Goal: Information Seeking & Learning: Learn about a topic

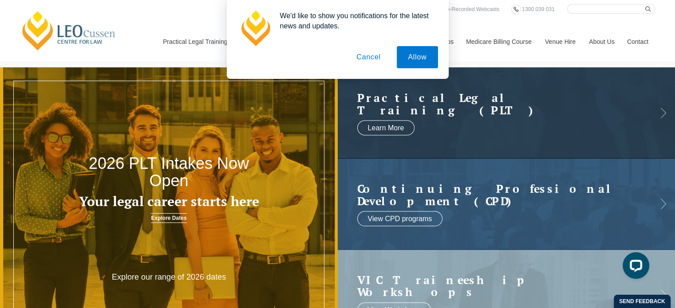
click at [366, 52] on button "Cancel" at bounding box center [368, 57] width 47 height 22
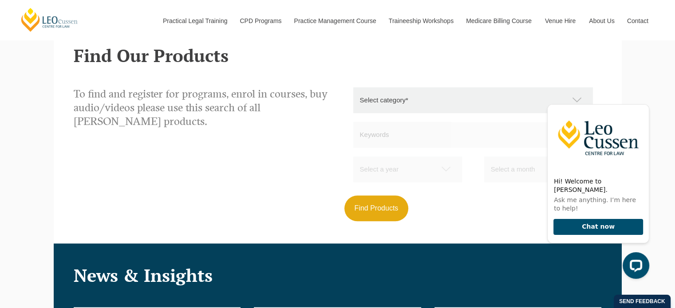
scroll to position [843, 0]
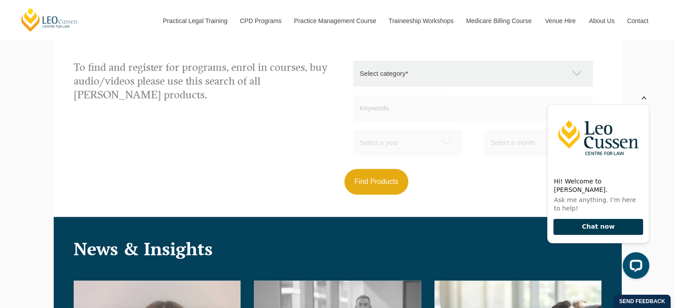
click at [588, 224] on button "Chat now" at bounding box center [598, 227] width 90 height 16
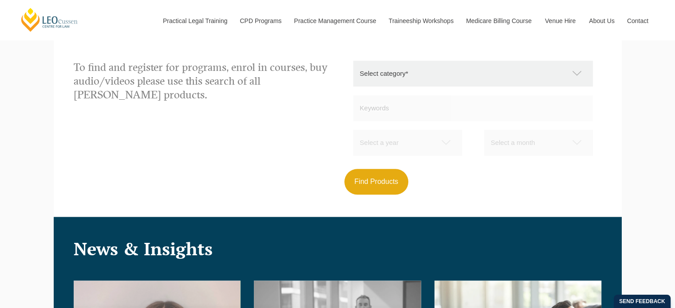
click at [649, 66] on div "Leo Cussen Centre for Law Search here Practical Legal Training Our Practical Le…" at bounding box center [337, 165] width 675 height 2017
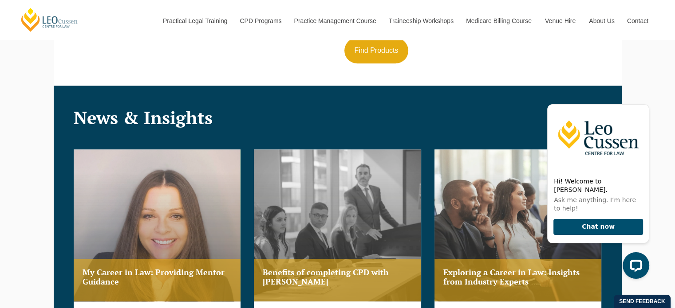
scroll to position [887, 0]
